Goal: Information Seeking & Learning: Learn about a topic

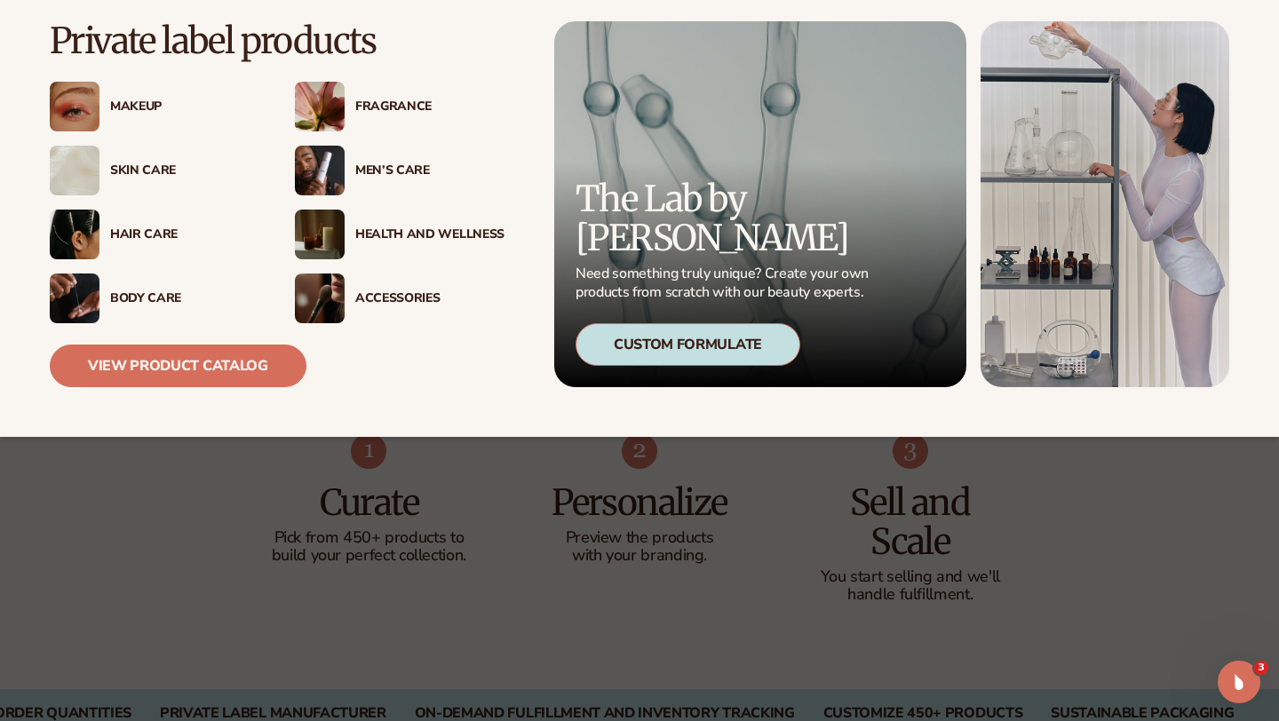
scroll to position [762, 0]
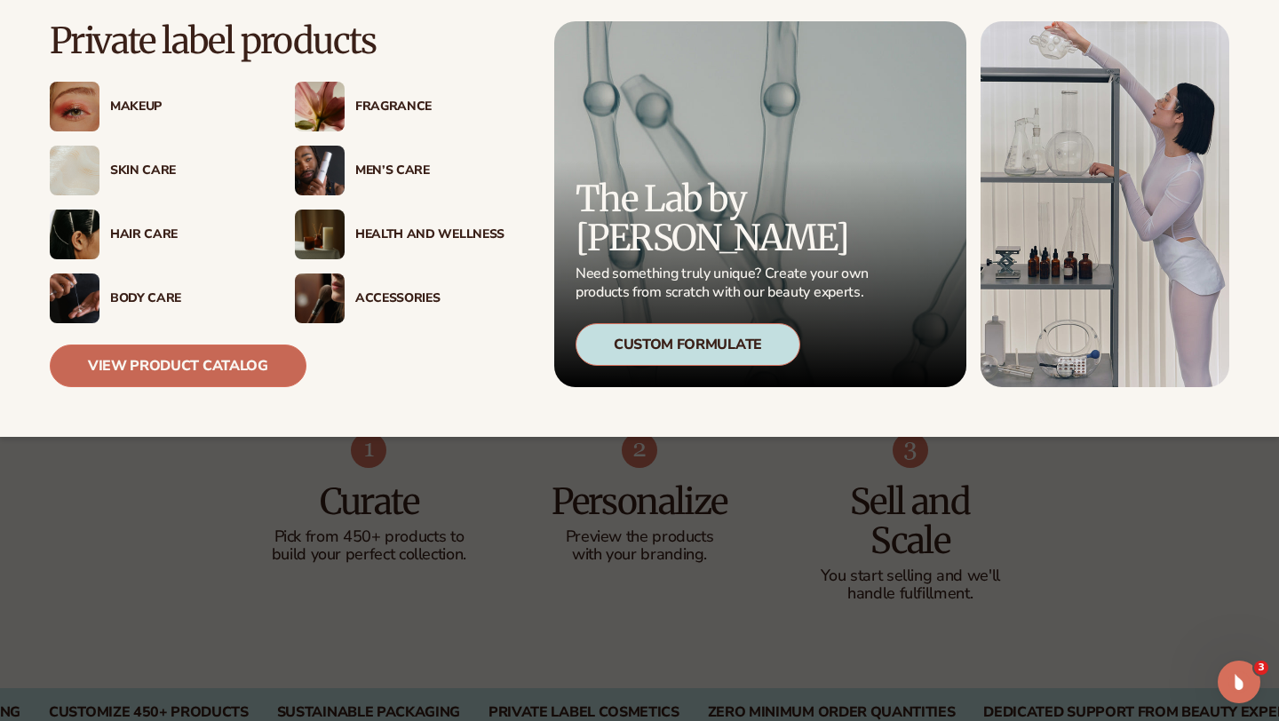
click at [131, 364] on link "View Product Catalog" at bounding box center [178, 366] width 257 height 43
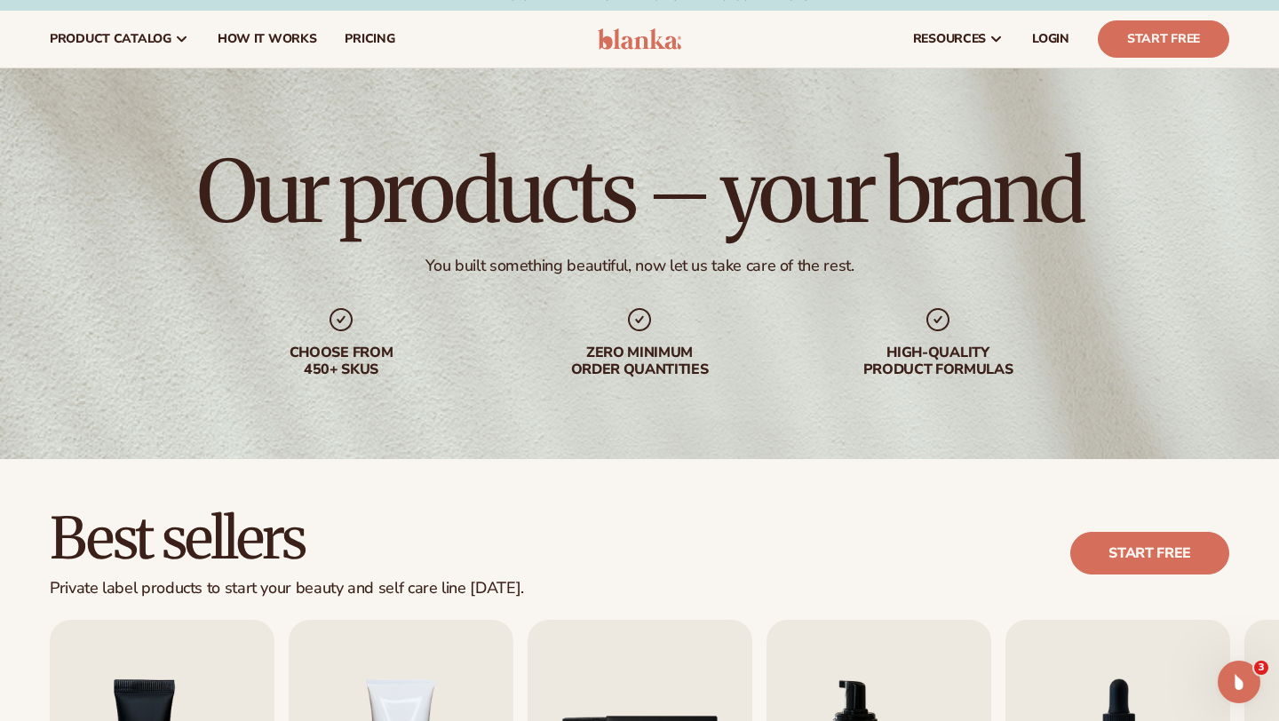
scroll to position [21, 0]
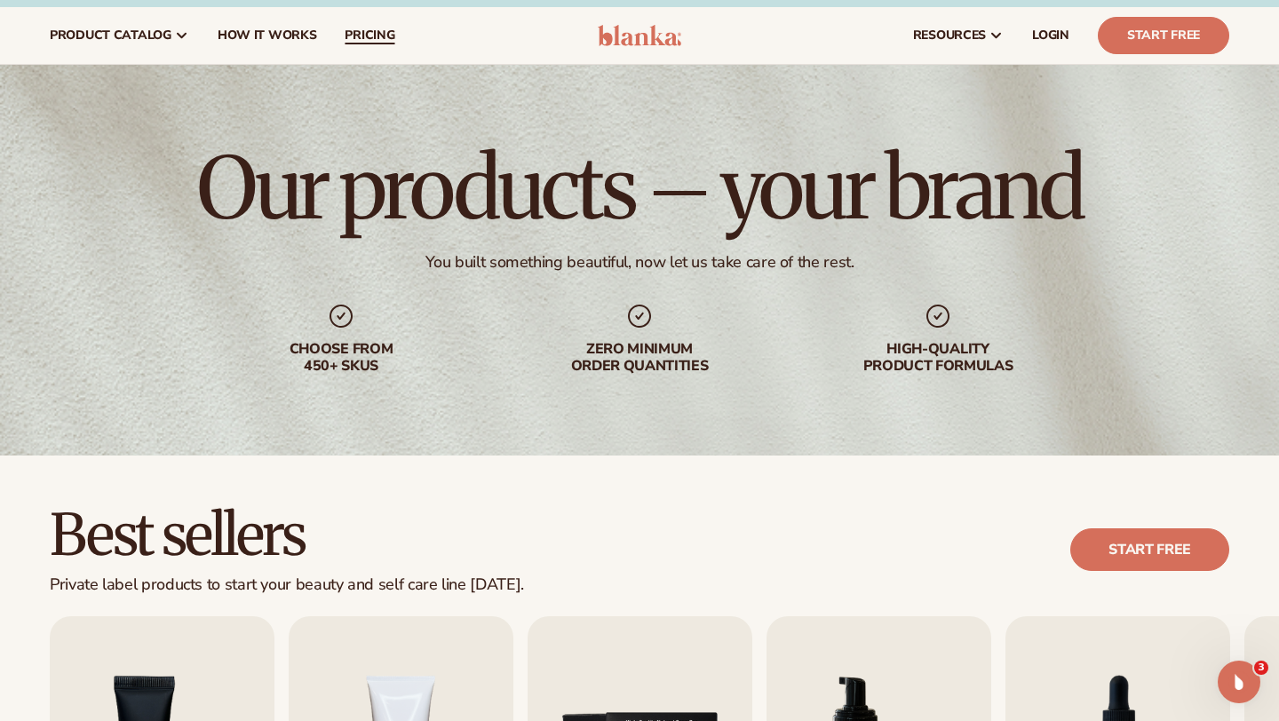
click at [374, 36] on span "pricing" at bounding box center [370, 35] width 50 height 14
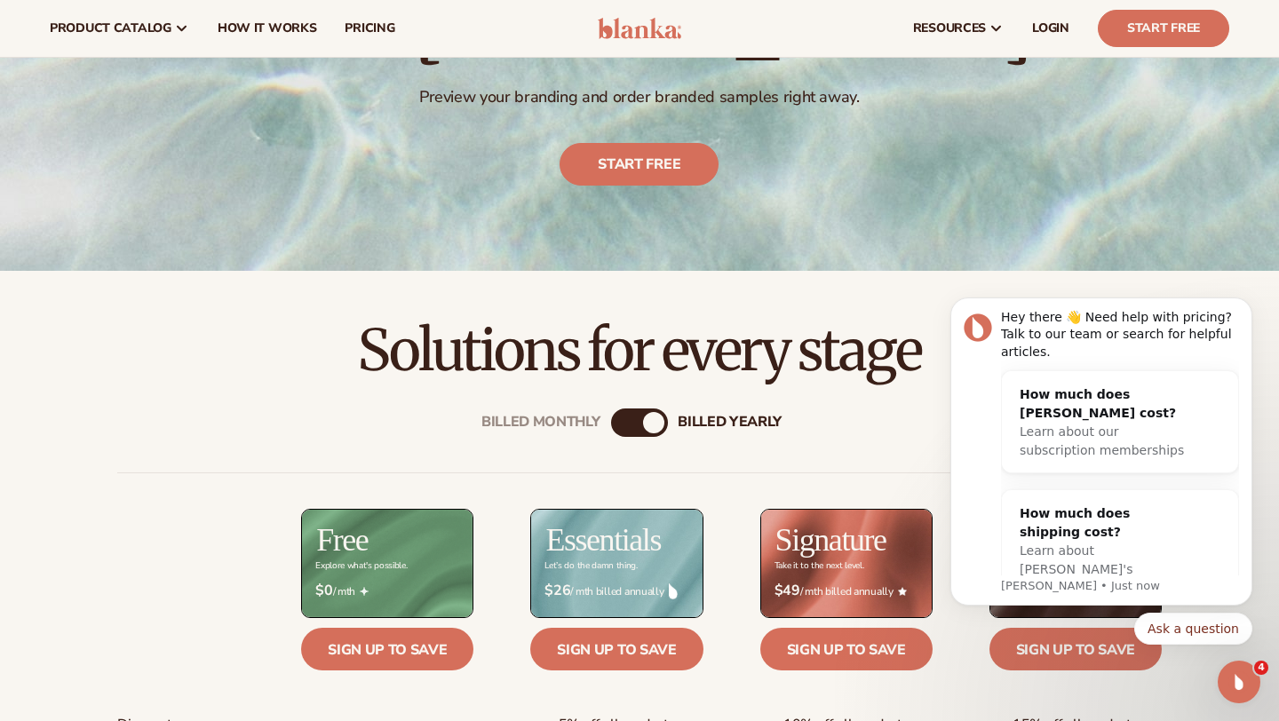
scroll to position [212, 0]
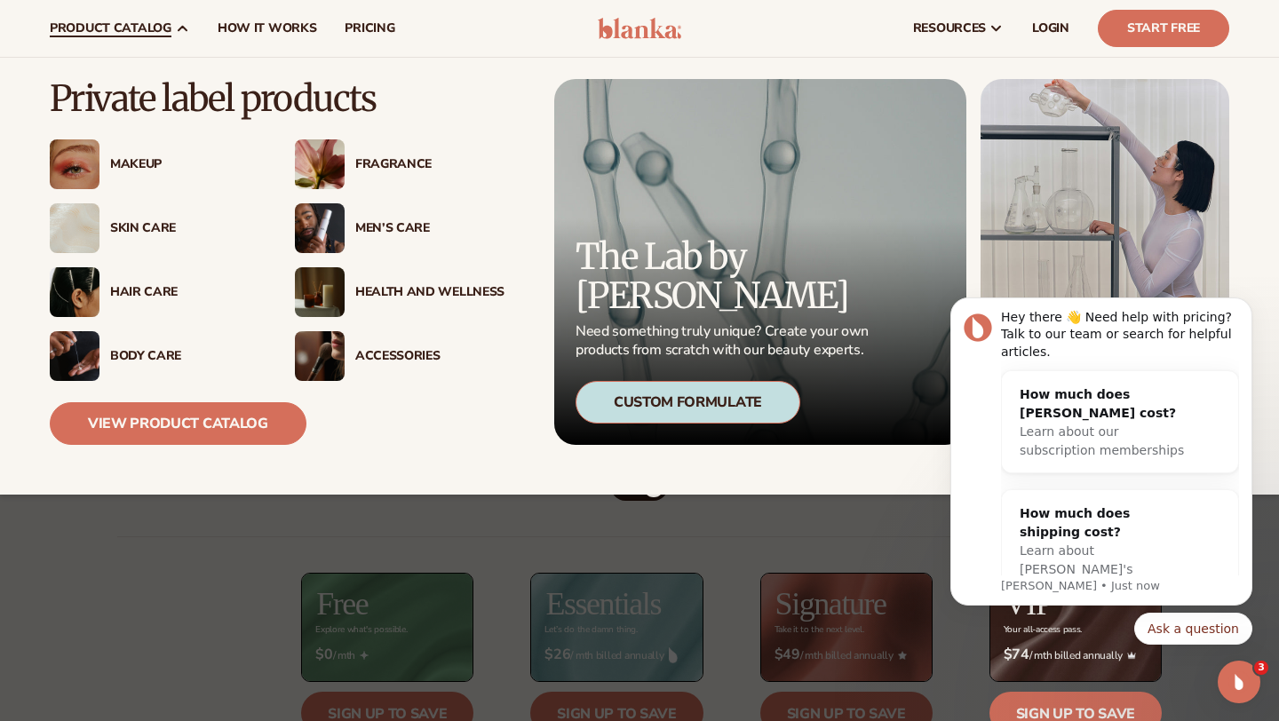
click at [135, 358] on div "Body Care" at bounding box center [184, 356] width 149 height 15
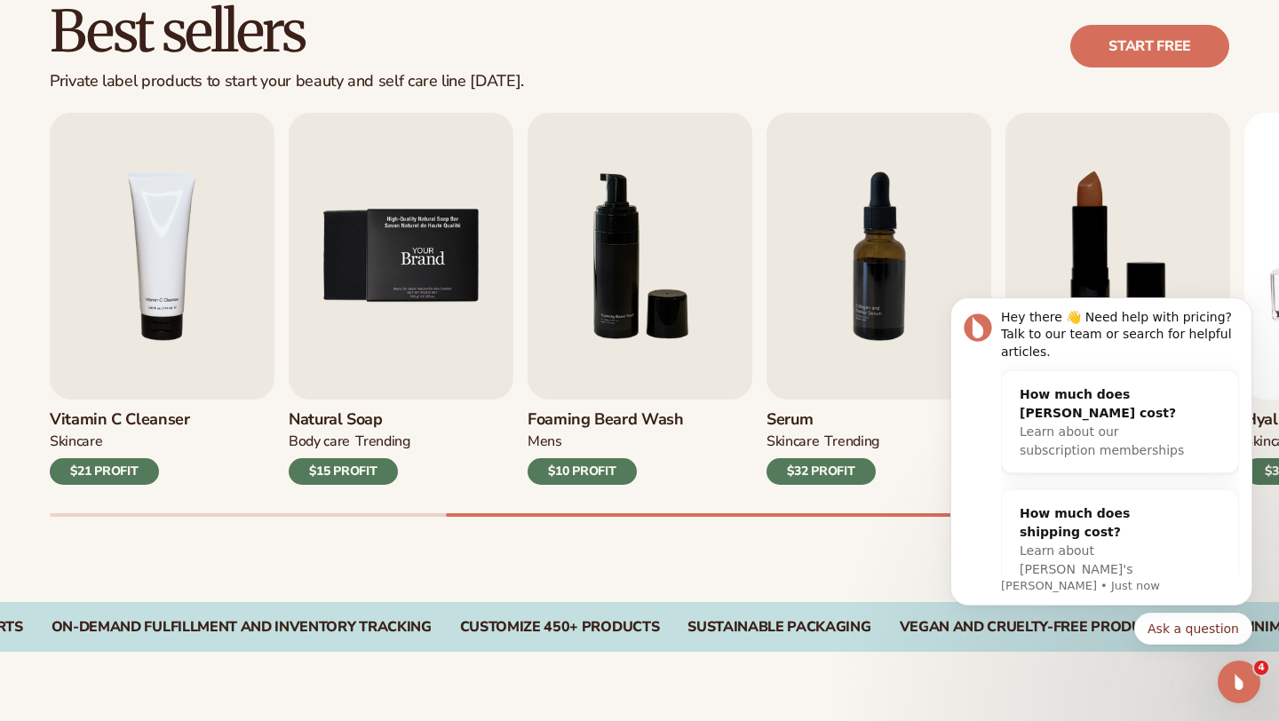
click at [391, 345] on img "5 / 9" at bounding box center [401, 256] width 225 height 287
click at [444, 274] on img "5 / 9" at bounding box center [401, 256] width 225 height 287
click at [329, 472] on div "$15 PROFIT" at bounding box center [343, 471] width 109 height 27
click at [395, 321] on img "5 / 9" at bounding box center [401, 256] width 225 height 287
click at [416, 244] on img "5 / 9" at bounding box center [401, 256] width 225 height 287
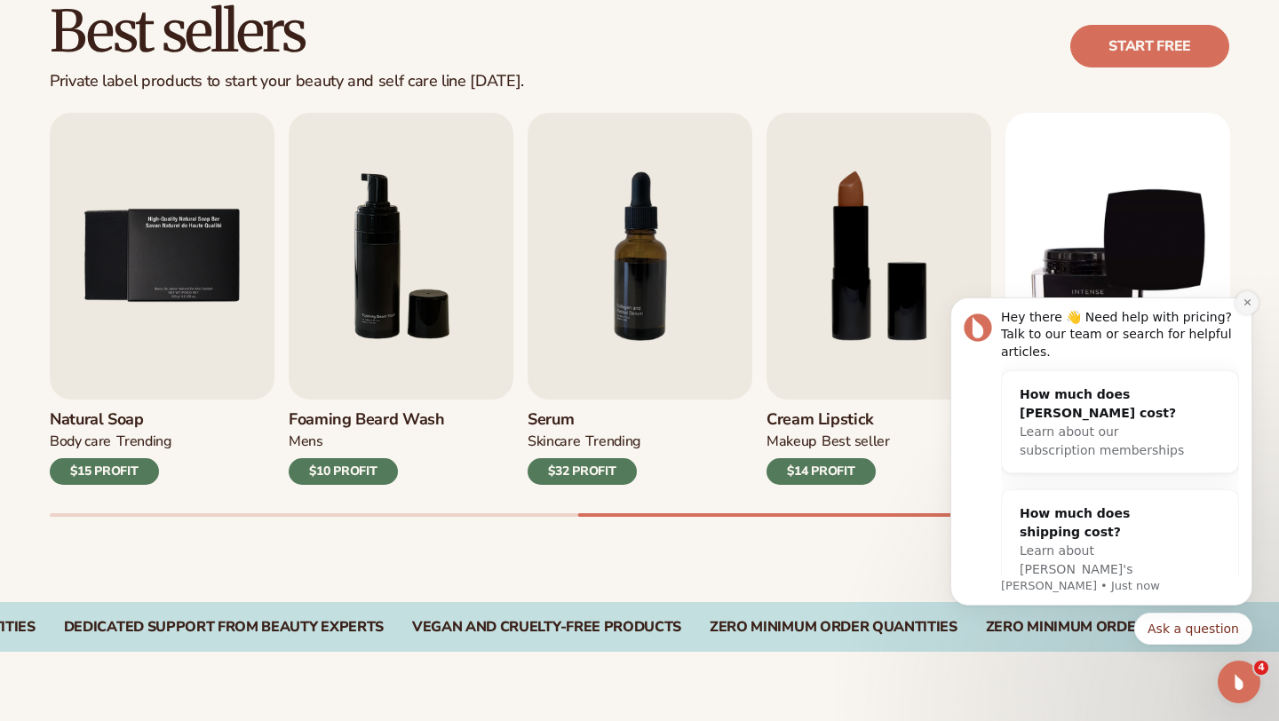
click at [1246, 301] on icon "Dismiss notification" at bounding box center [1247, 302] width 10 height 10
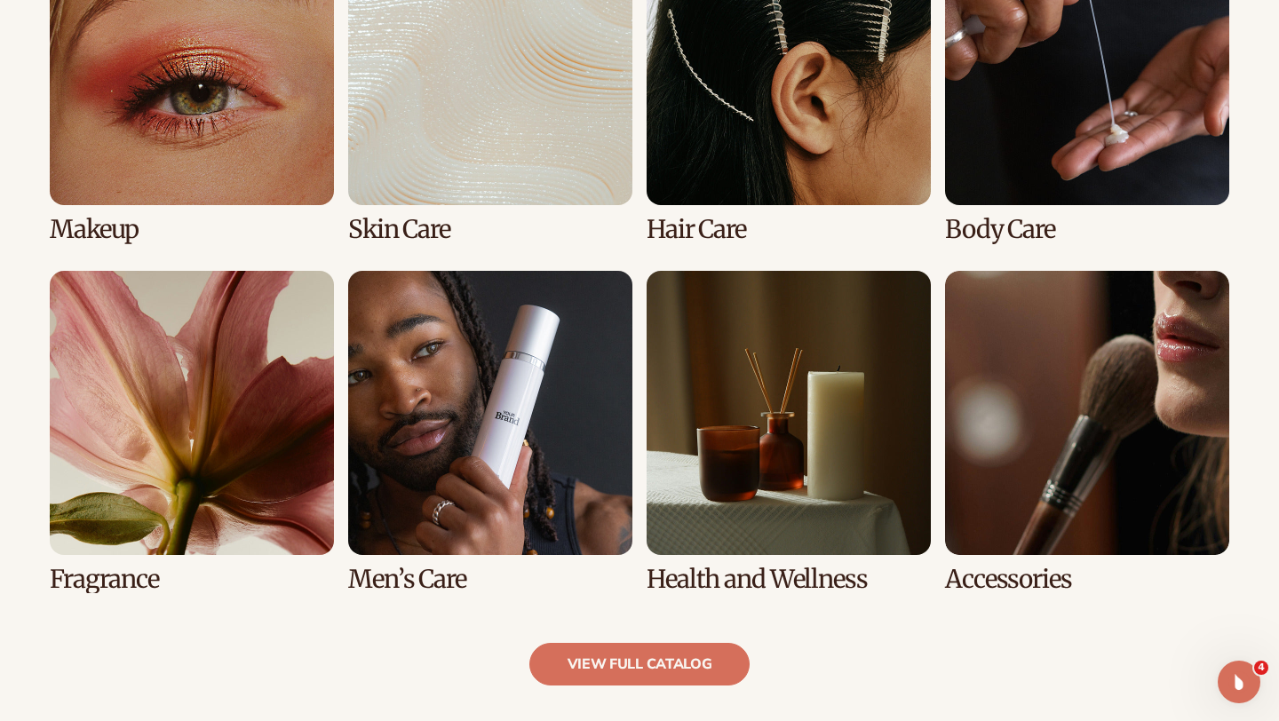
scroll to position [1424, 0]
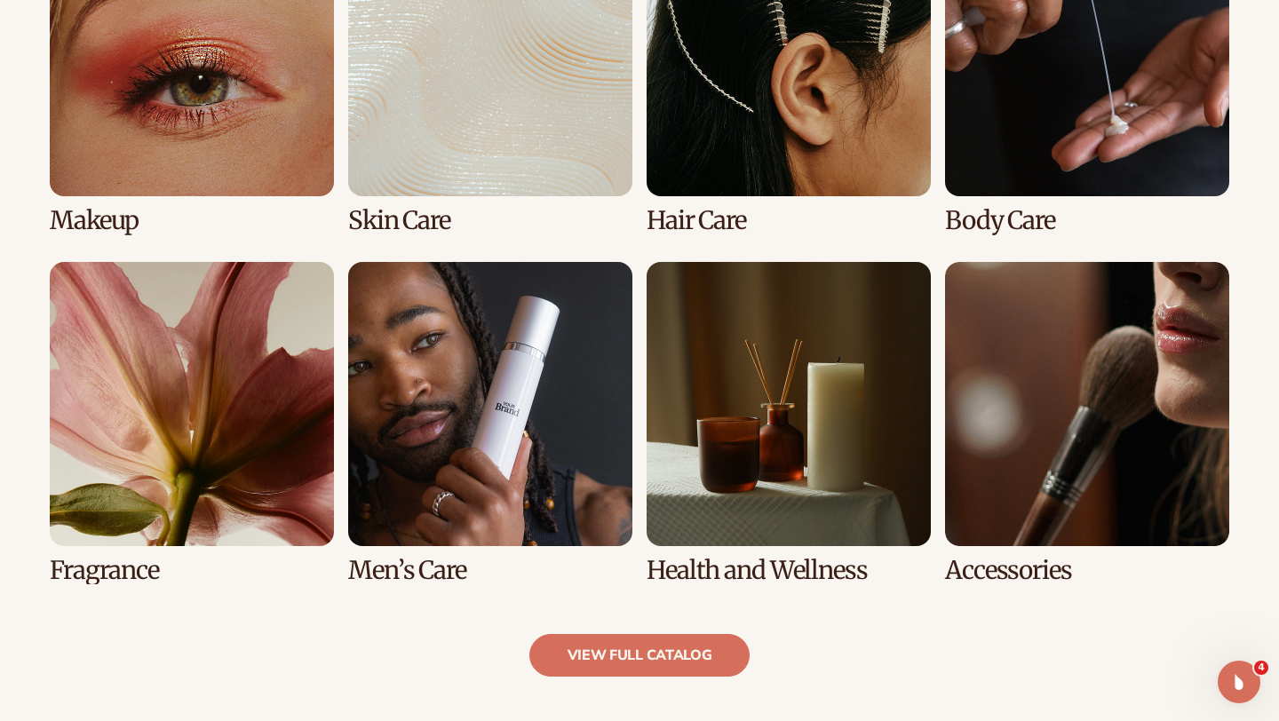
click at [121, 575] on link "5 / 8" at bounding box center [192, 423] width 284 height 322
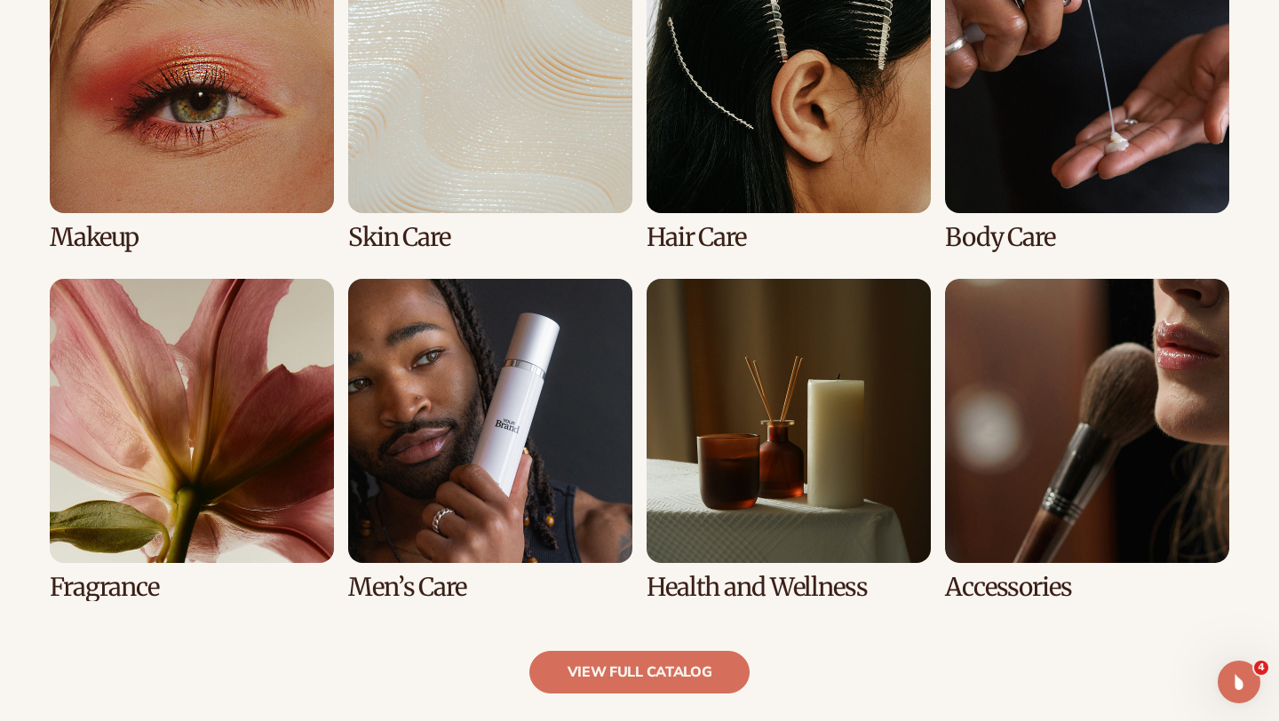
scroll to position [1416, 0]
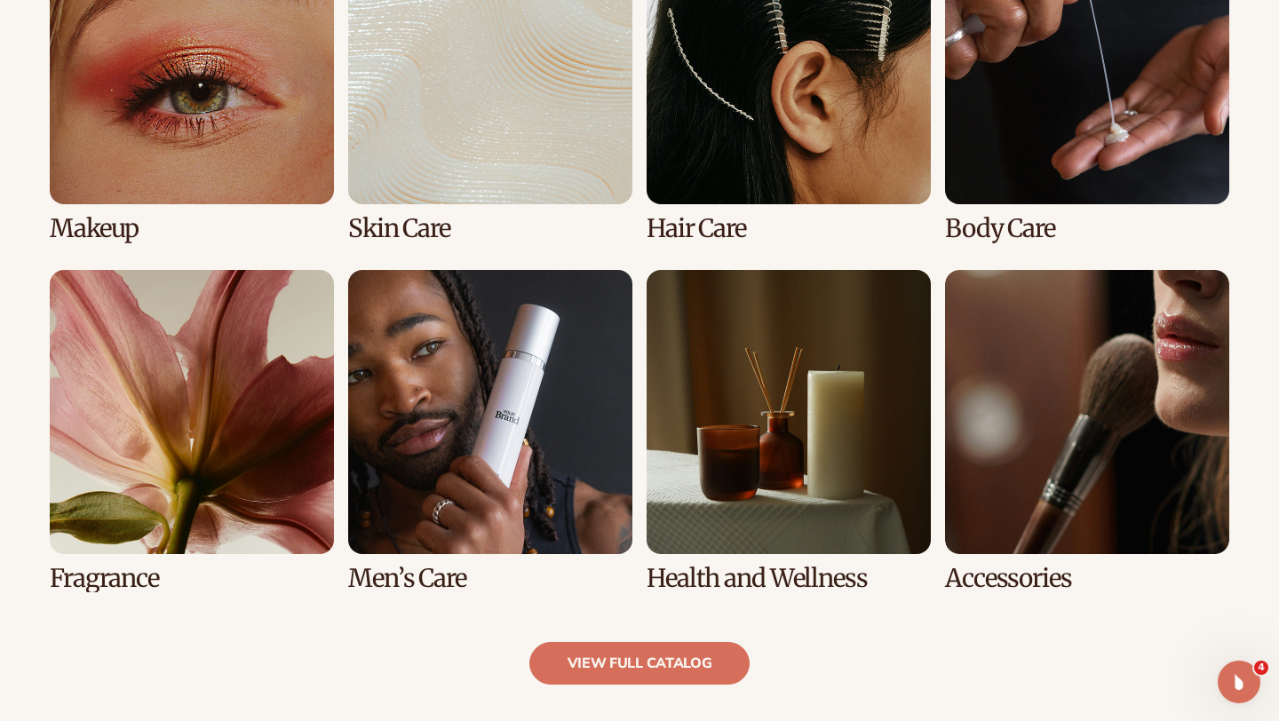
click at [114, 413] on link "5 / 8" at bounding box center [192, 431] width 284 height 322
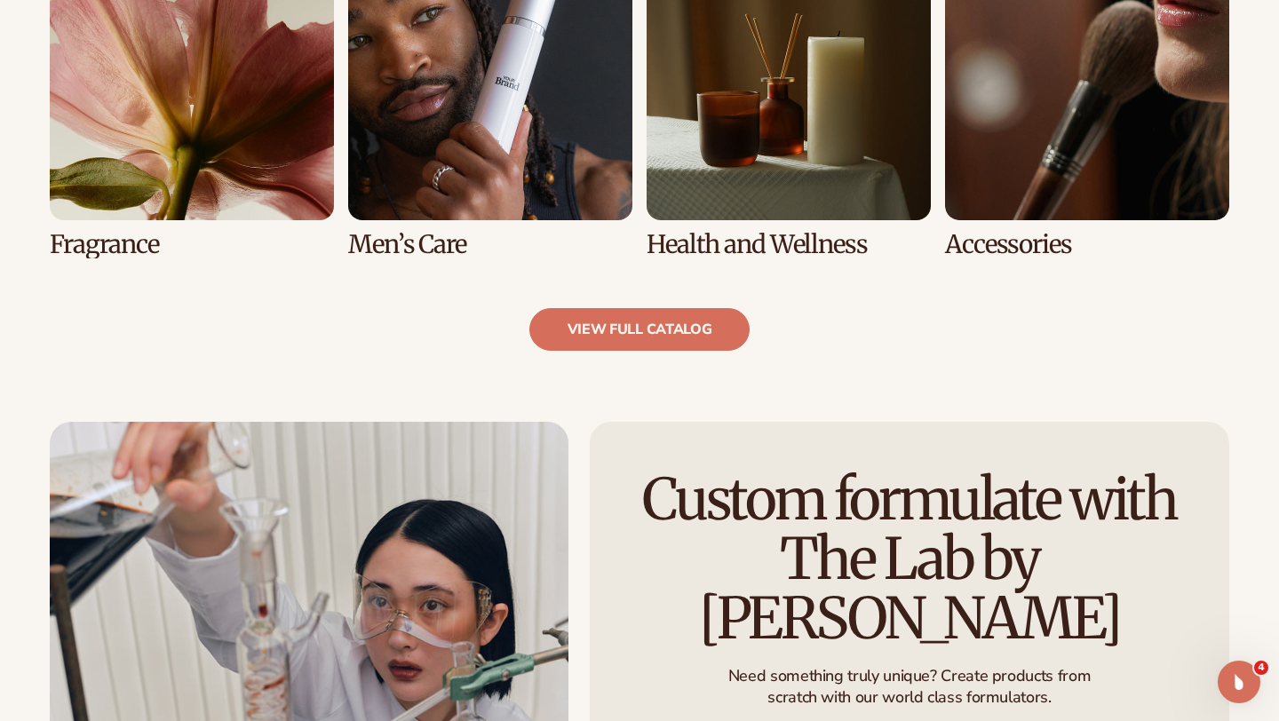
scroll to position [1813, 0]
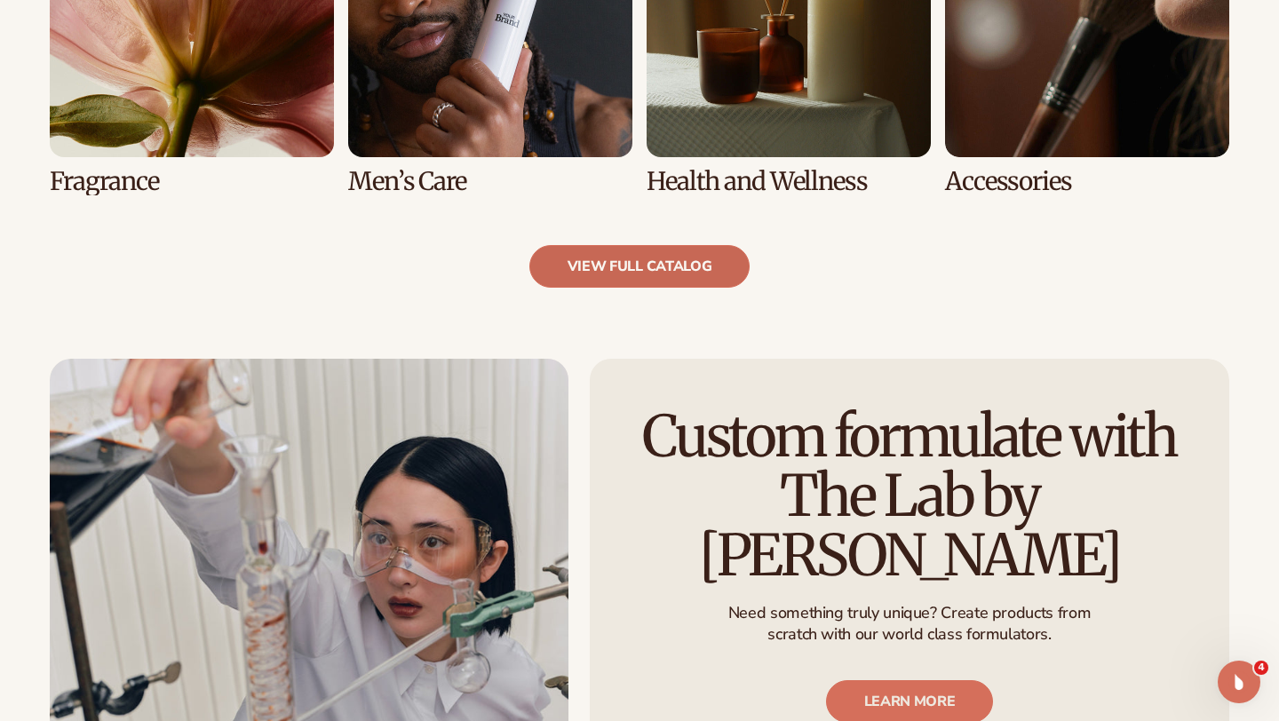
click at [660, 257] on link "view full catalog" at bounding box center [639, 266] width 221 height 43
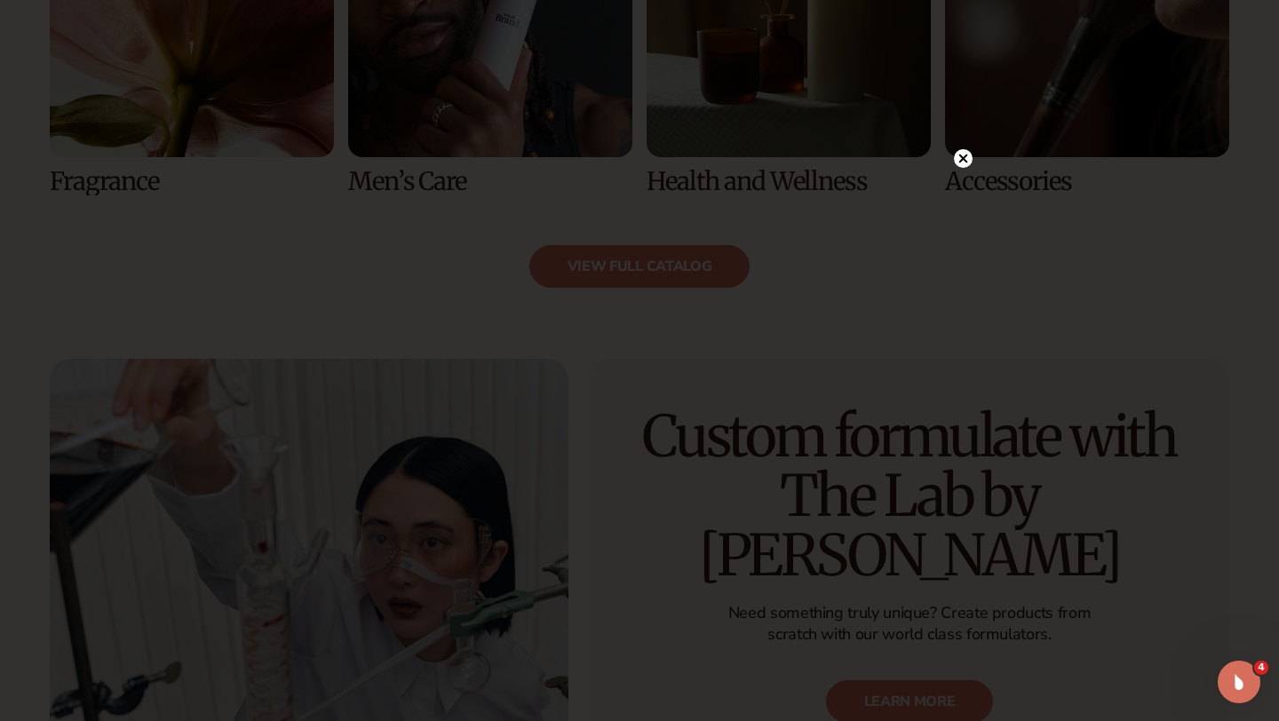
click at [962, 161] on icon at bounding box center [963, 158] width 9 height 9
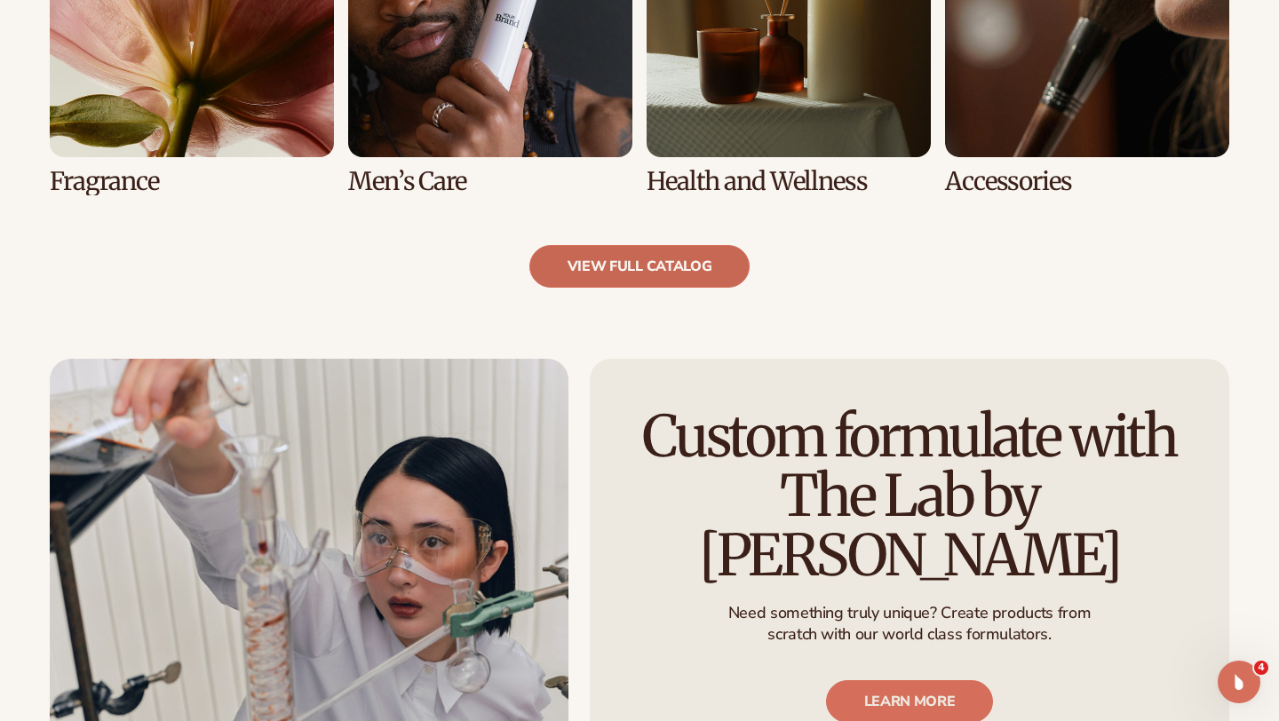
click at [684, 257] on link "view full catalog" at bounding box center [639, 266] width 221 height 43
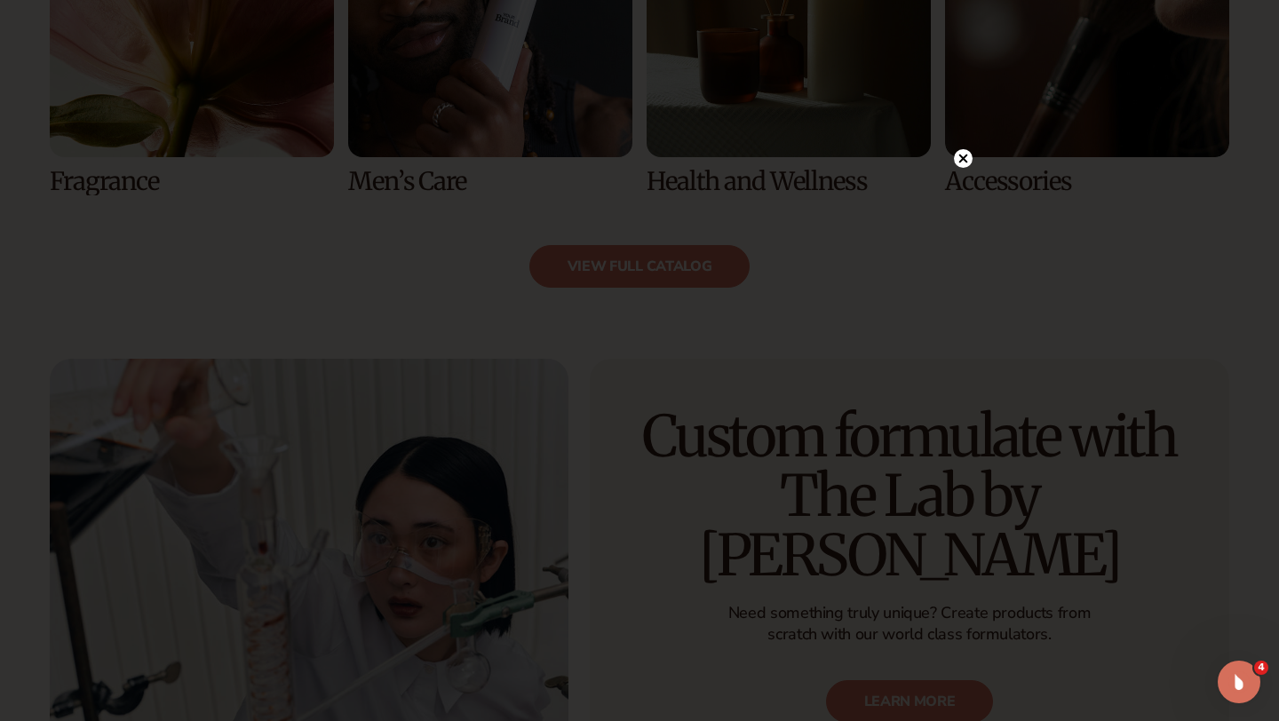
click at [964, 161] on icon at bounding box center [963, 158] width 9 height 9
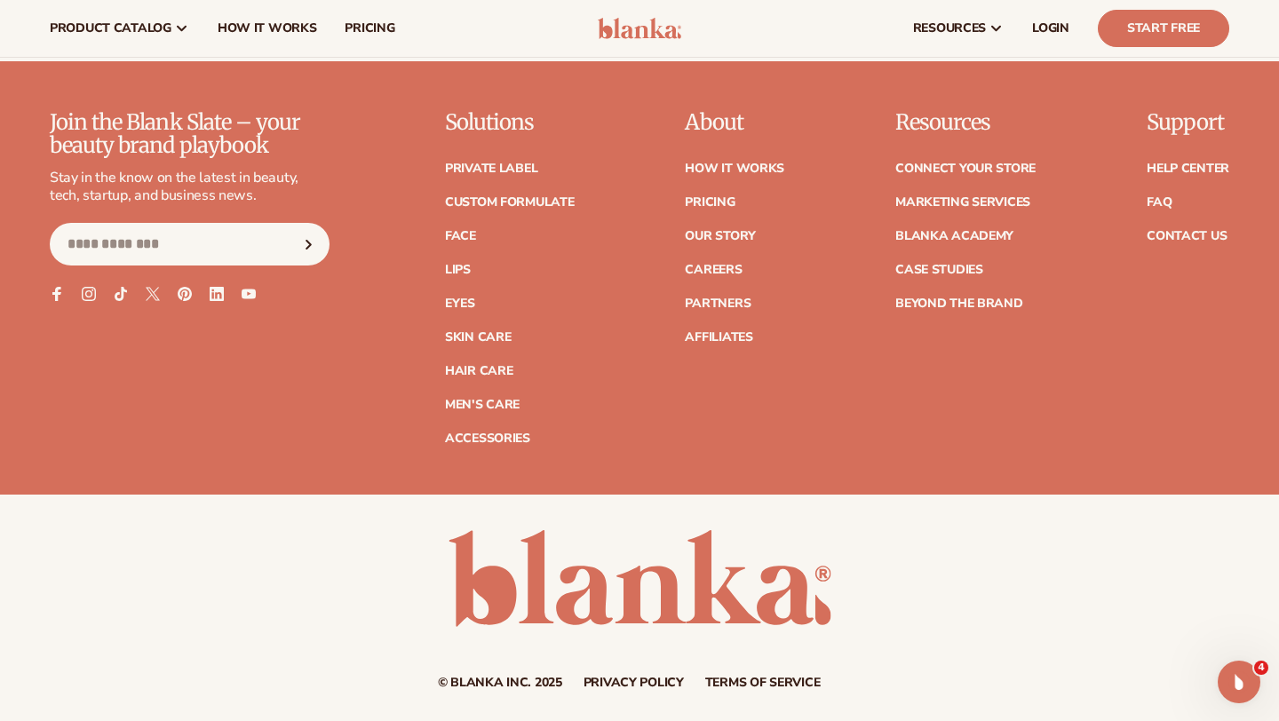
scroll to position [3120, 0]
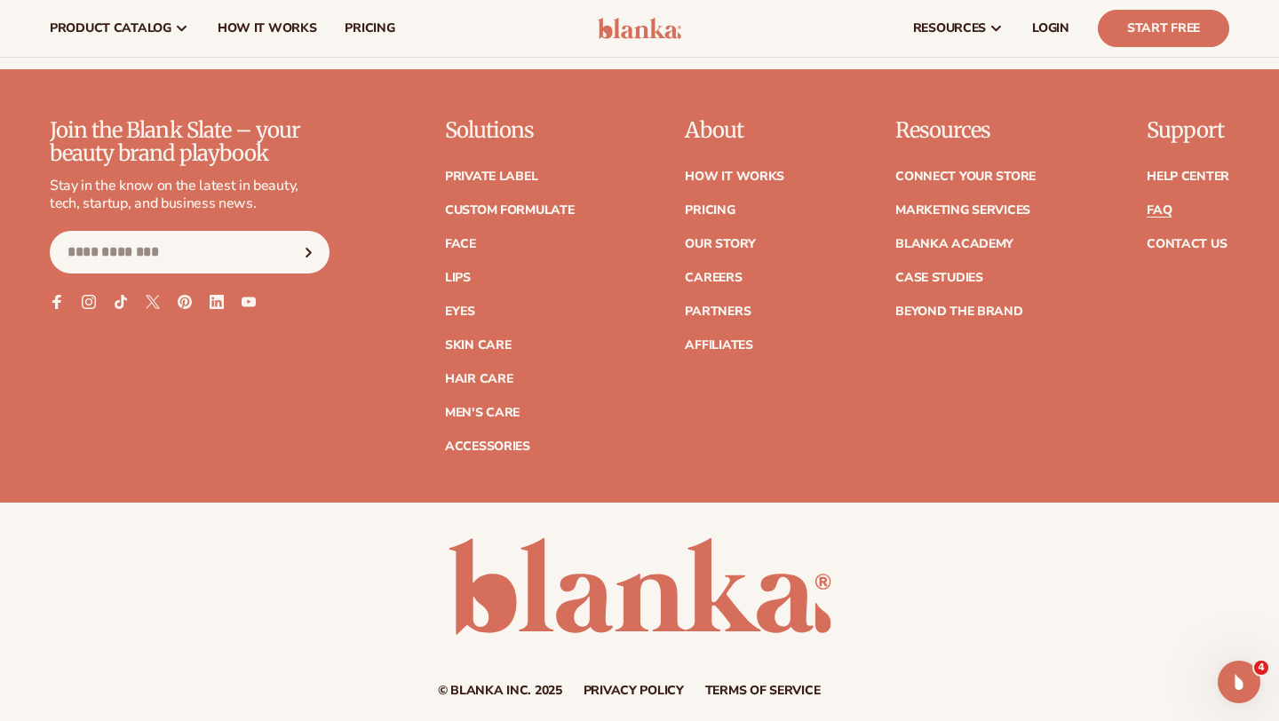
click at [1161, 210] on link "FAQ" at bounding box center [1158, 210] width 25 height 12
